Goal: Task Accomplishment & Management: Use online tool/utility

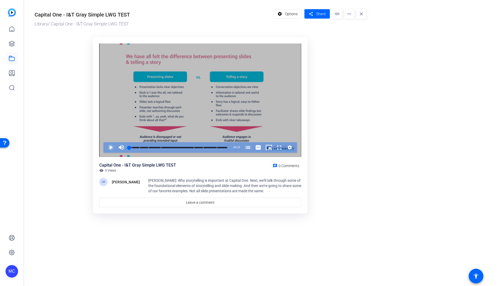
click at [106, 149] on span "Video Player" at bounding box center [106, 147] width 0 height 10
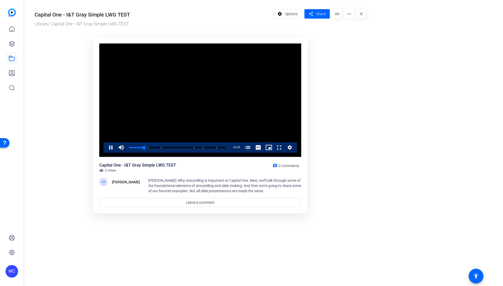
click at [258, 104] on video "Video Player" at bounding box center [200, 101] width 202 height 114
click at [178, 113] on video "Video Player" at bounding box center [200, 101] width 202 height 114
click at [356, 109] on ktd-grid "Video Player is loading. Play Video Pause Mute 42% Current Time 5:58 / Duration…" at bounding box center [201, 125] width 332 height 183
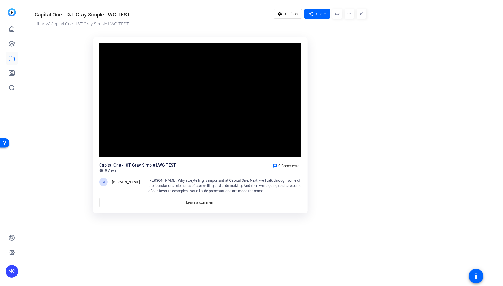
click at [409, 117] on or-hosting-video-details "Capital One - I&T Gray Simple LWG TEST Library / Capital One - I&T Gray Simple …" at bounding box center [262, 110] width 477 height 221
click at [216, 121] on video "Video Player" at bounding box center [200, 101] width 202 height 114
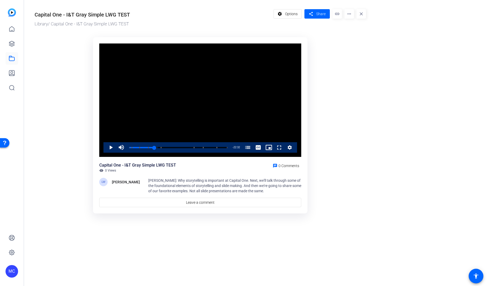
click at [207, 118] on video "Video Player" at bounding box center [200, 101] width 202 height 114
click at [229, 125] on video "Video Player" at bounding box center [200, 101] width 202 height 114
click at [170, 147] on div "Progress Bar" at bounding box center [177, 147] width 33 height 3
click at [185, 145] on div "Loaded : 42.94% 17:12 12:36 Storytelling and Slide Making (00:05) Why Storyboar…" at bounding box center [179, 147] width 104 height 10
click at [197, 148] on div "Progress Bar" at bounding box center [198, 147] width 9 height 3
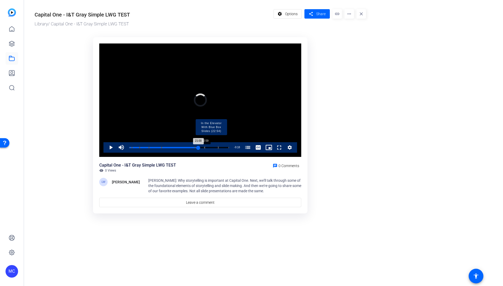
click at [205, 148] on div "Progress Bar" at bounding box center [211, 147] width 14 height 3
click at [106, 147] on span "Video Player" at bounding box center [106, 147] width 0 height 10
click at [211, 148] on div "Loaded : 82.02% 24:53 24:53 Storytelling and Slide Making (00:05) Why Storyboar…" at bounding box center [179, 147] width 100 height 1
click at [211, 147] on div "24:56" at bounding box center [170, 147] width 82 height 1
click at [219, 148] on div "Progress Bar" at bounding box center [223, 147] width 10 height 3
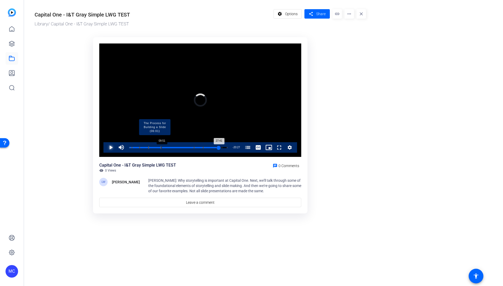
click at [161, 148] on div "Loaded : 95.22% 09:51 27:41 Storytelling and Slide Making (00:05) Why Storyboar…" at bounding box center [179, 147] width 104 height 10
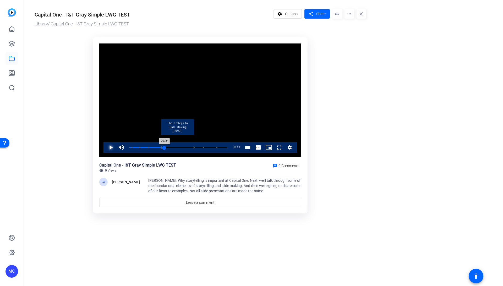
click at [164, 148] on div "Loaded : 36.34% 10:49 10:49 Storytelling and Slide Making (00:05) Why Storyboar…" at bounding box center [178, 147] width 98 height 1
click at [168, 147] on div "Progress Bar" at bounding box center [177, 147] width 33 height 3
click at [166, 148] on div "12:04" at bounding box center [147, 147] width 37 height 1
click at [173, 148] on div "Loaded : 43.47% 13:27 12:08 Storytelling and Slide Making (00:05) Why Storyboar…" at bounding box center [178, 147] width 98 height 1
click at [177, 148] on div "Progress Bar" at bounding box center [177, 147] width 33 height 3
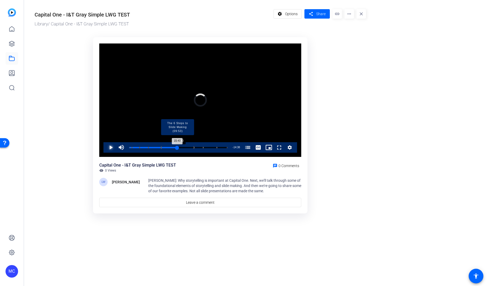
click at [180, 148] on div "Progress Bar" at bounding box center [177, 147] width 33 height 3
click at [183, 148] on div "Loaded : 52.27% 16:38 15:40 Storytelling and Slide Making (00:05) Why Storyboar…" at bounding box center [178, 147] width 98 height 1
click at [162, 147] on div "Progress Bar" at bounding box center [177, 147] width 33 height 3
click at [221, 90] on video "Video Player" at bounding box center [200, 101] width 202 height 114
click at [181, 100] on video "Video Player" at bounding box center [200, 101] width 202 height 114
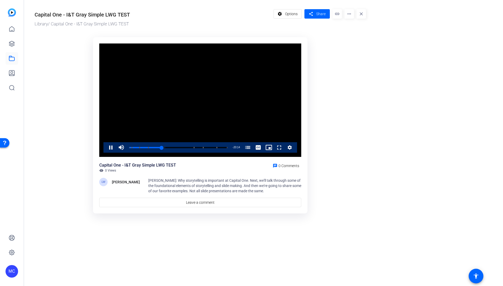
click at [181, 100] on video "Video Player" at bounding box center [200, 101] width 202 height 114
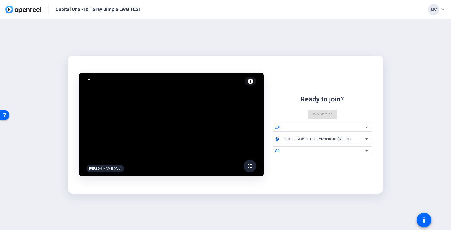
click at [24, 12] on img at bounding box center [23, 10] width 36 height 8
click at [13, 12] on img at bounding box center [23, 10] width 36 height 8
click at [18, 9] on img at bounding box center [23, 10] width 36 height 8
click at [98, 7] on div "Capital One - I&T Gray Simple LWG TEST" at bounding box center [99, 9] width 86 height 6
click at [31, 12] on img at bounding box center [23, 10] width 36 height 8
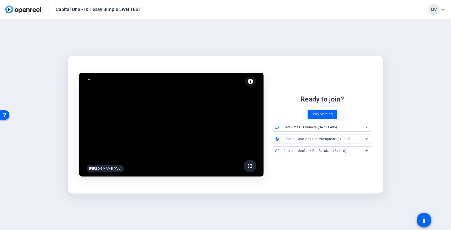
click at [442, 8] on mat-icon "expand_more" at bounding box center [442, 9] width 6 height 6
click at [334, 178] on div at bounding box center [225, 115] width 451 height 230
click at [12, 10] on img at bounding box center [23, 10] width 36 height 8
click at [3, 11] on div "Capital One - I&T Gray Simple LWG TEST MC expand_more" at bounding box center [225, 9] width 451 height 19
click at [72, 10] on div "Capital One - I&T Gray Simple LWG TEST" at bounding box center [99, 9] width 86 height 6
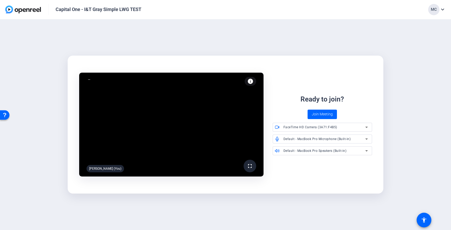
click at [442, 11] on mat-icon "expand_more" at bounding box center [442, 9] width 6 height 6
click at [0, 0] on div at bounding box center [0, 0] width 0 height 0
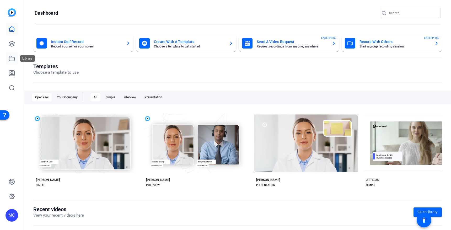
click at [14, 60] on icon at bounding box center [12, 58] width 6 height 6
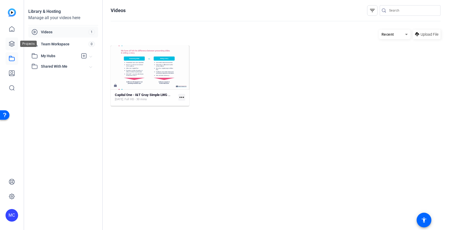
click at [13, 43] on icon at bounding box center [11, 43] width 5 height 5
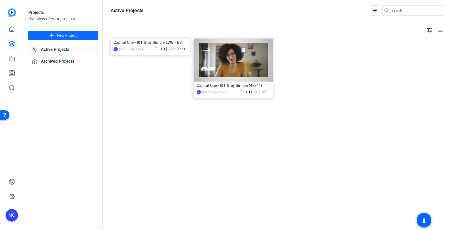
click at [69, 35] on span "New Project" at bounding box center [67, 36] width 20 height 6
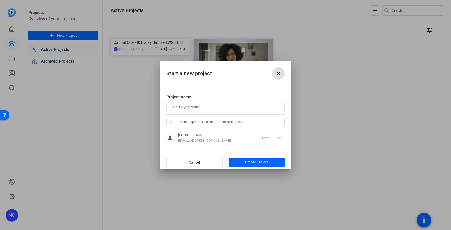
click at [205, 104] on input at bounding box center [225, 107] width 110 height 6
type input "201 Course Template"
click at [267, 160] on span "Create Project" at bounding box center [256, 162] width 23 height 6
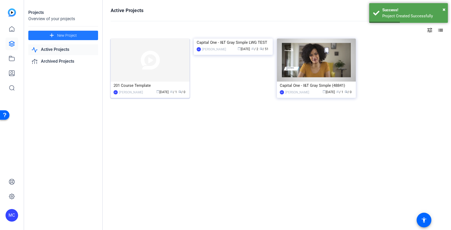
click at [143, 87] on div "201 Course Template" at bounding box center [149, 86] width 73 height 8
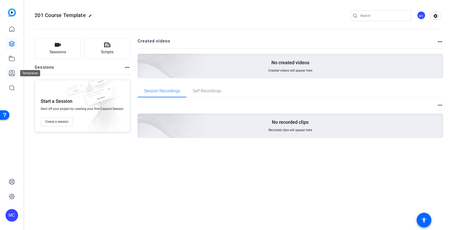
click at [13, 75] on icon at bounding box center [12, 73] width 6 height 6
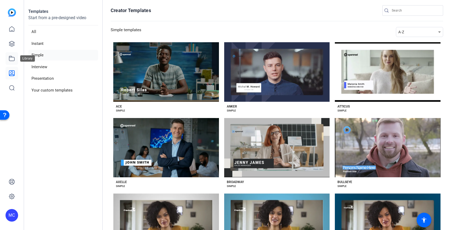
click at [15, 61] on icon at bounding box center [12, 58] width 6 height 6
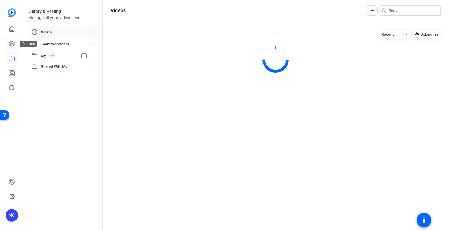
click at [13, 46] on icon at bounding box center [12, 44] width 6 height 6
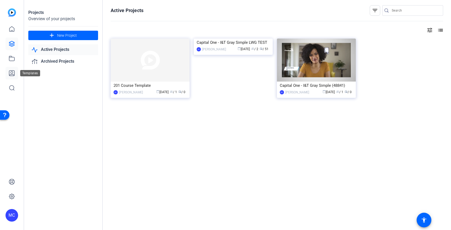
click at [12, 76] on icon at bounding box center [12, 73] width 6 height 6
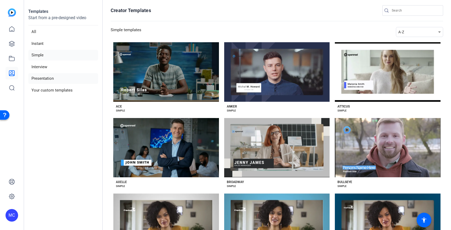
click at [57, 77] on li "Presentation" at bounding box center [63, 78] width 70 height 11
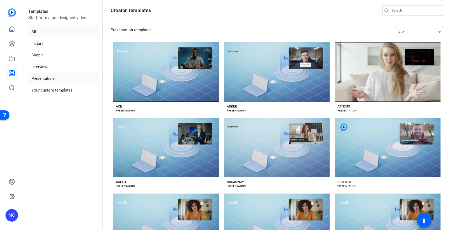
click at [45, 33] on li "All" at bounding box center [63, 31] width 70 height 11
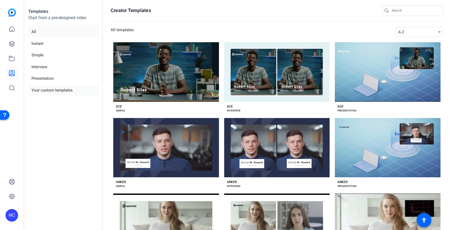
click at [59, 89] on li "Your custom templates" at bounding box center [63, 90] width 70 height 11
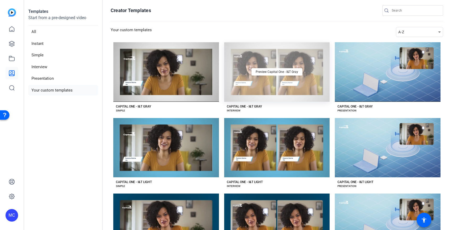
click at [277, 58] on div "Preview Capital One - I&T Gray" at bounding box center [277, 71] width 106 height 59
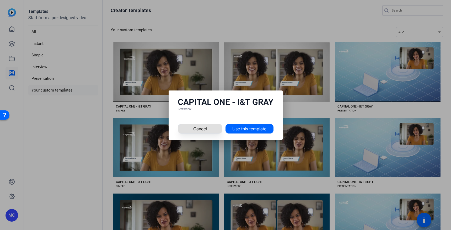
click at [201, 132] on span at bounding box center [200, 128] width 44 height 13
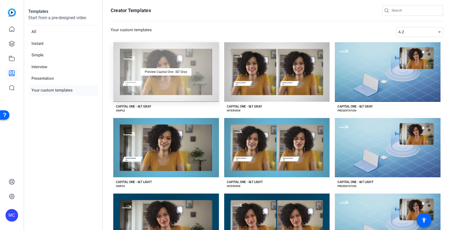
click at [159, 84] on div "Preview Capital One - I&T Gray" at bounding box center [166, 71] width 106 height 59
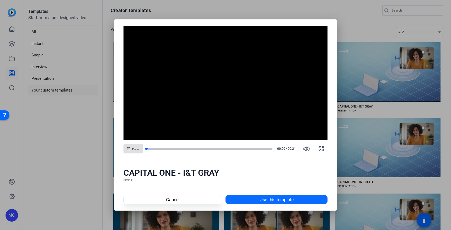
click at [267, 200] on span "Use this template" at bounding box center [276, 199] width 34 height 6
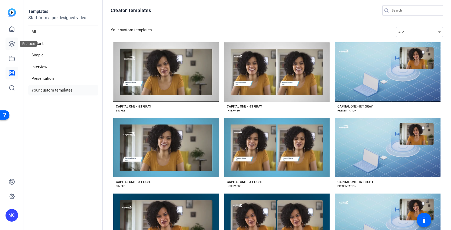
click at [12, 46] on icon at bounding box center [12, 44] width 6 height 6
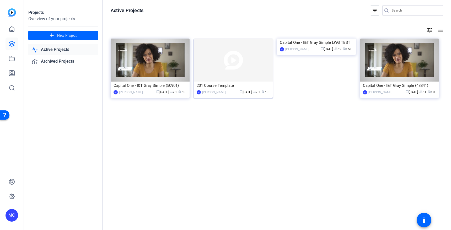
click at [220, 82] on div "201 Course Template" at bounding box center [233, 86] width 73 height 8
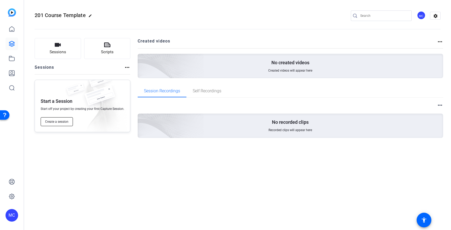
click at [54, 124] on button "Create a session" at bounding box center [57, 121] width 32 height 9
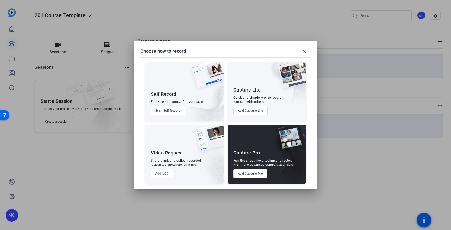
click at [258, 97] on div "Quick and simple way to record yourself with others." at bounding box center [257, 99] width 48 height 8
click at [259, 111] on button "Add Capture Lite" at bounding box center [250, 110] width 34 height 9
